Goal: Task Accomplishment & Management: Use online tool/utility

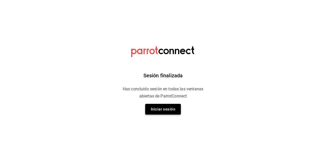
drag, startPoint x: 158, startPoint y: 102, endPoint x: 157, endPoint y: 106, distance: 3.5
click at [158, 103] on div "Sesión finalizada Has concluido sesión en todas las ventanas abiertas de Parrot…" at bounding box center [163, 80] width 128 height 161
click at [156, 108] on button "Iniciar sesión" at bounding box center [163, 109] width 36 height 11
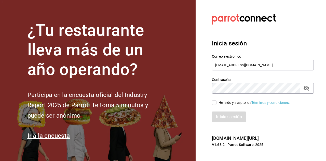
click at [213, 104] on input "He leído y acepto los Términos y condiciones." at bounding box center [214, 102] width 5 height 5
checkbox input "true"
click at [217, 113] on button "Iniciar sesión" at bounding box center [229, 116] width 35 height 11
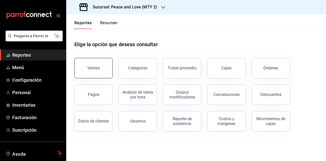
click at [97, 72] on button "Ventas" at bounding box center [93, 68] width 38 height 20
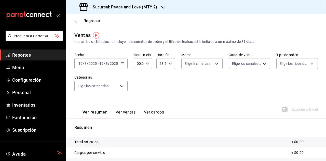
click at [110, 65] on input "2025" at bounding box center [113, 63] width 9 height 4
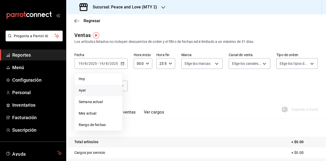
click at [83, 90] on span "Ayer" at bounding box center [98, 90] width 39 height 5
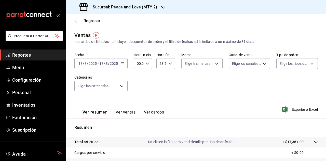
click at [157, 7] on div "Sucursal: Peace and Love (MTY 2)" at bounding box center [118, 7] width 97 height 14
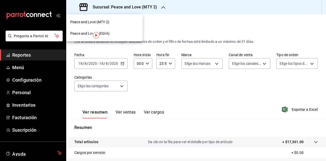
click at [109, 35] on span "Peace and Love (REGIA)" at bounding box center [89, 33] width 39 height 5
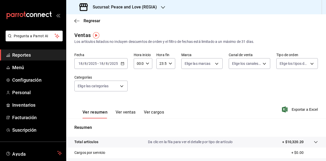
click at [103, 64] on input "18" at bounding box center [101, 63] width 5 height 4
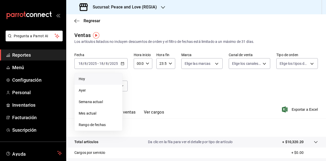
click at [93, 80] on span "Hoy" at bounding box center [98, 78] width 39 height 5
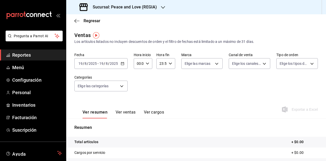
click at [162, 9] on icon "button" at bounding box center [163, 7] width 4 height 4
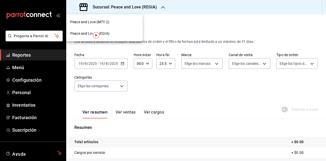
click at [104, 21] on span "Peace and Love (MTY 2)" at bounding box center [89, 21] width 39 height 5
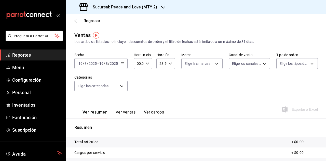
click at [144, 7] on h3 "Sucursal: Peace and Love (MTY 2)" at bounding box center [123, 7] width 68 height 6
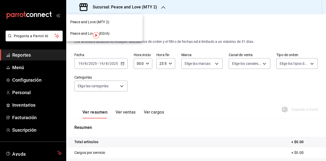
click at [114, 35] on div "Peace and Love (REGIA)" at bounding box center [104, 33] width 68 height 5
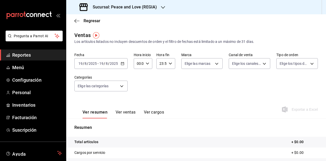
click at [136, 6] on h3 "Sucursal: Peace and Love (REGIA)" at bounding box center [123, 7] width 68 height 6
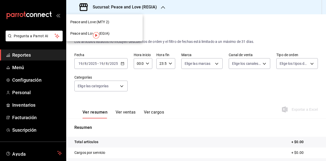
click at [117, 20] on div "Peace and Love (MTY 2)" at bounding box center [104, 21] width 68 height 5
